Goal: Task Accomplishment & Management: Manage account settings

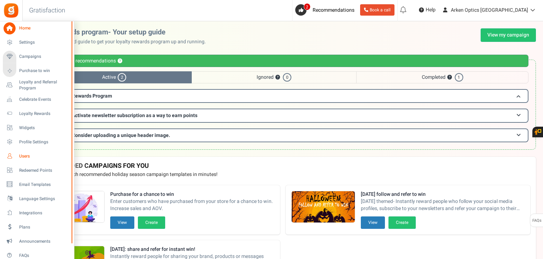
click at [28, 154] on span "Users" at bounding box center [44, 156] width 50 height 6
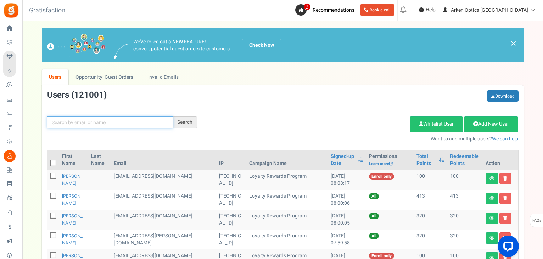
click at [95, 121] on input "text" at bounding box center [110, 122] width 126 height 12
paste input "[EMAIL_ADDRESS][DOMAIN_NAME]"
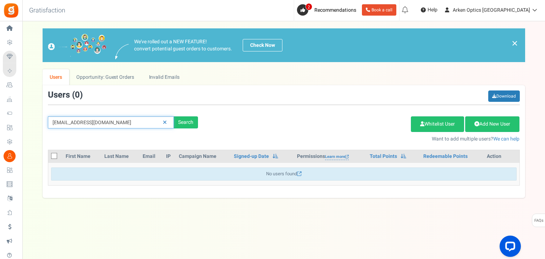
click at [127, 120] on input "[EMAIL_ADDRESS][DOMAIN_NAME]" at bounding box center [111, 122] width 126 height 12
paste input "121246971552"
click at [84, 120] on input "121246971552" at bounding box center [111, 122] width 126 height 12
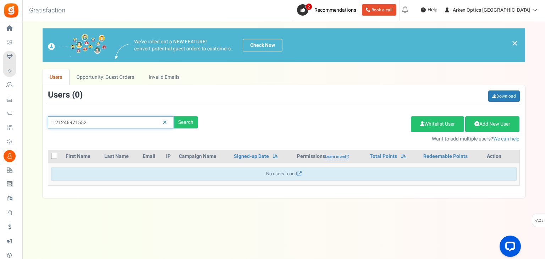
click at [84, 120] on input "121246971552" at bounding box center [111, 122] width 126 height 12
paste input "[EMAIL_ADDRESS][DOMAIN_NAME]"
type input "[EMAIL_ADDRESS][DOMAIN_NAME]"
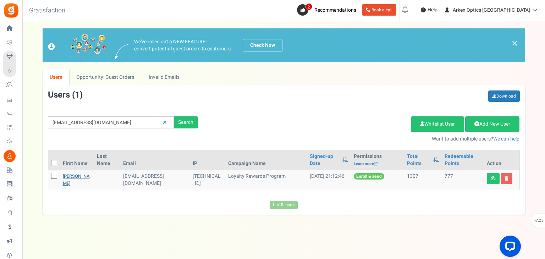
click at [70, 177] on link "[PERSON_NAME]" at bounding box center [76, 180] width 27 height 14
